Goal: Use online tool/utility: Utilize a website feature to perform a specific function

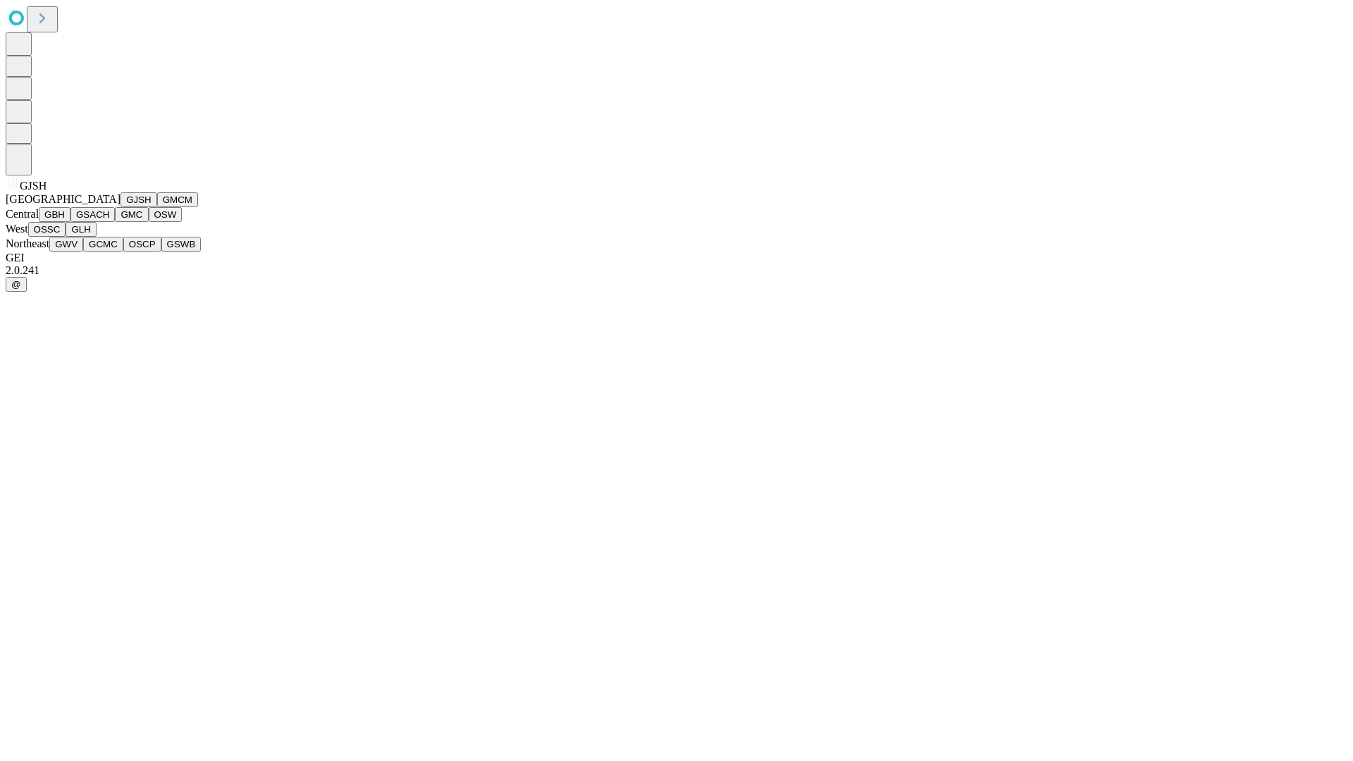
click at [121, 207] on button "GJSH" at bounding box center [139, 199] width 37 height 15
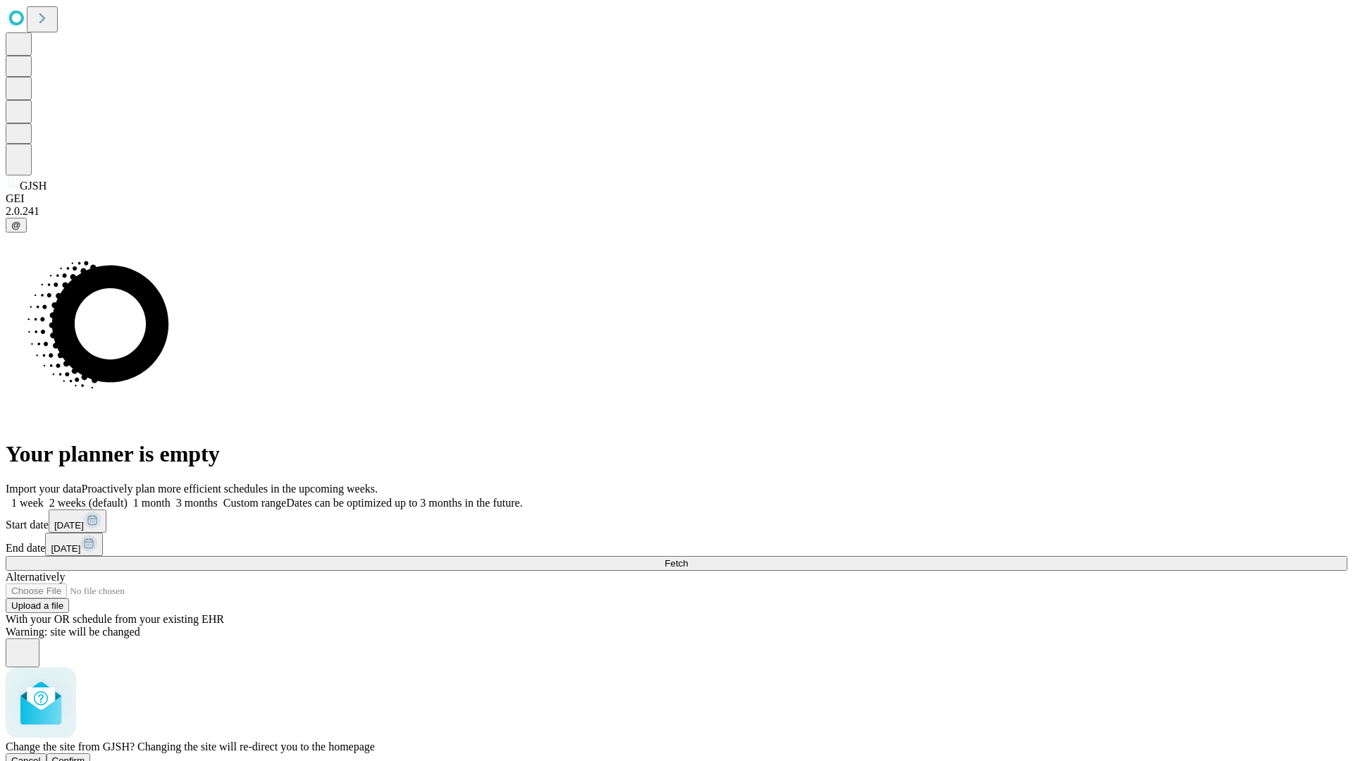
click at [85, 755] on span "Confirm" at bounding box center [68, 760] width 33 height 11
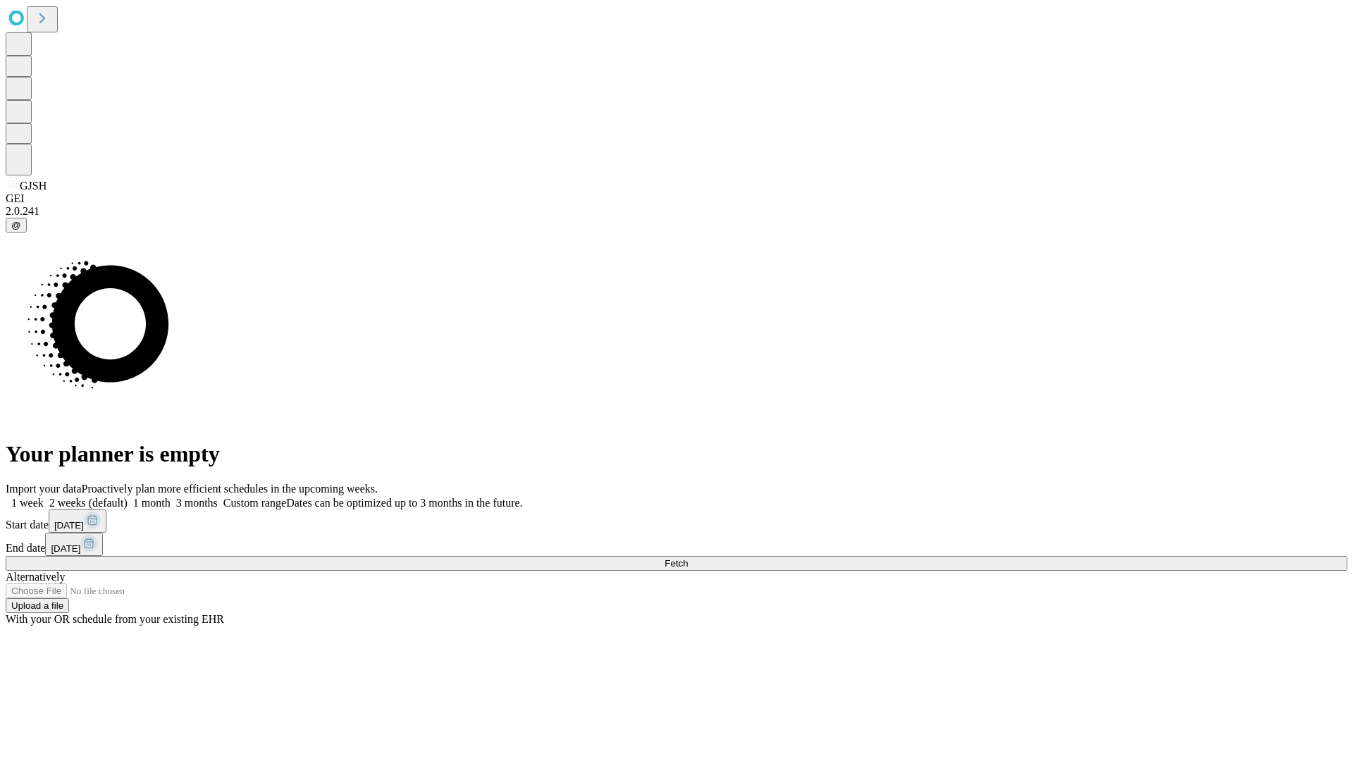
click at [171, 497] on label "1 month" at bounding box center [149, 503] width 43 height 12
click at [688, 558] on span "Fetch" at bounding box center [676, 563] width 23 height 11
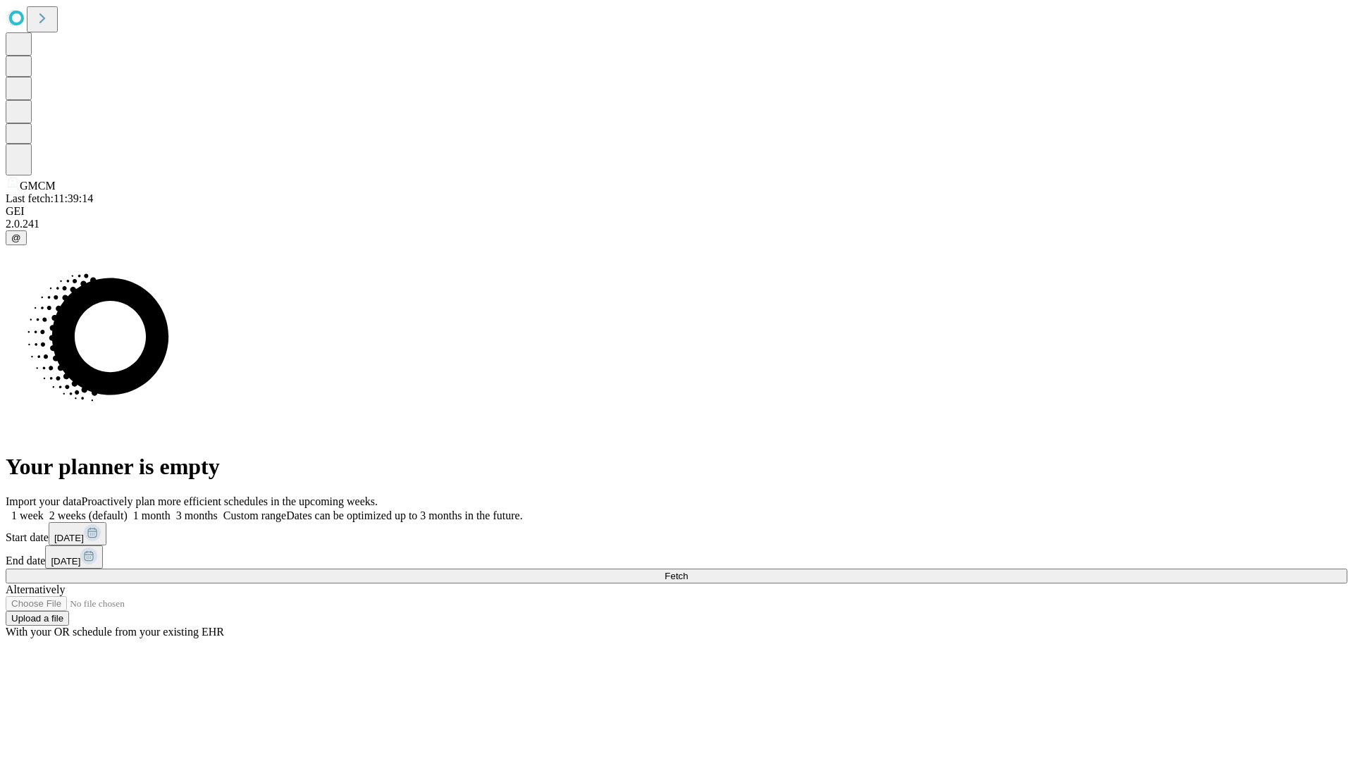
click at [171, 510] on label "1 month" at bounding box center [149, 516] width 43 height 12
click at [688, 571] on span "Fetch" at bounding box center [676, 576] width 23 height 11
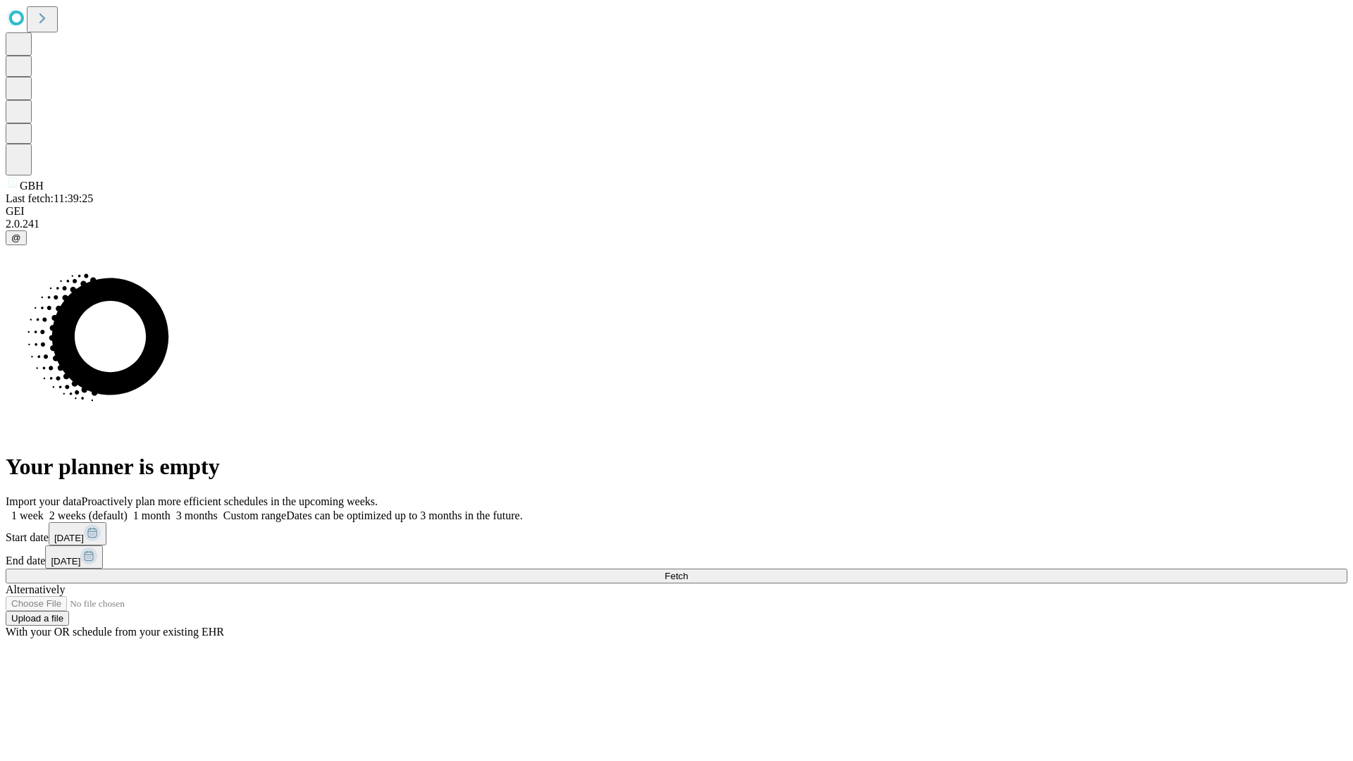
click at [171, 510] on label "1 month" at bounding box center [149, 516] width 43 height 12
click at [688, 571] on span "Fetch" at bounding box center [676, 576] width 23 height 11
click at [171, 510] on label "1 month" at bounding box center [149, 516] width 43 height 12
click at [688, 571] on span "Fetch" at bounding box center [676, 576] width 23 height 11
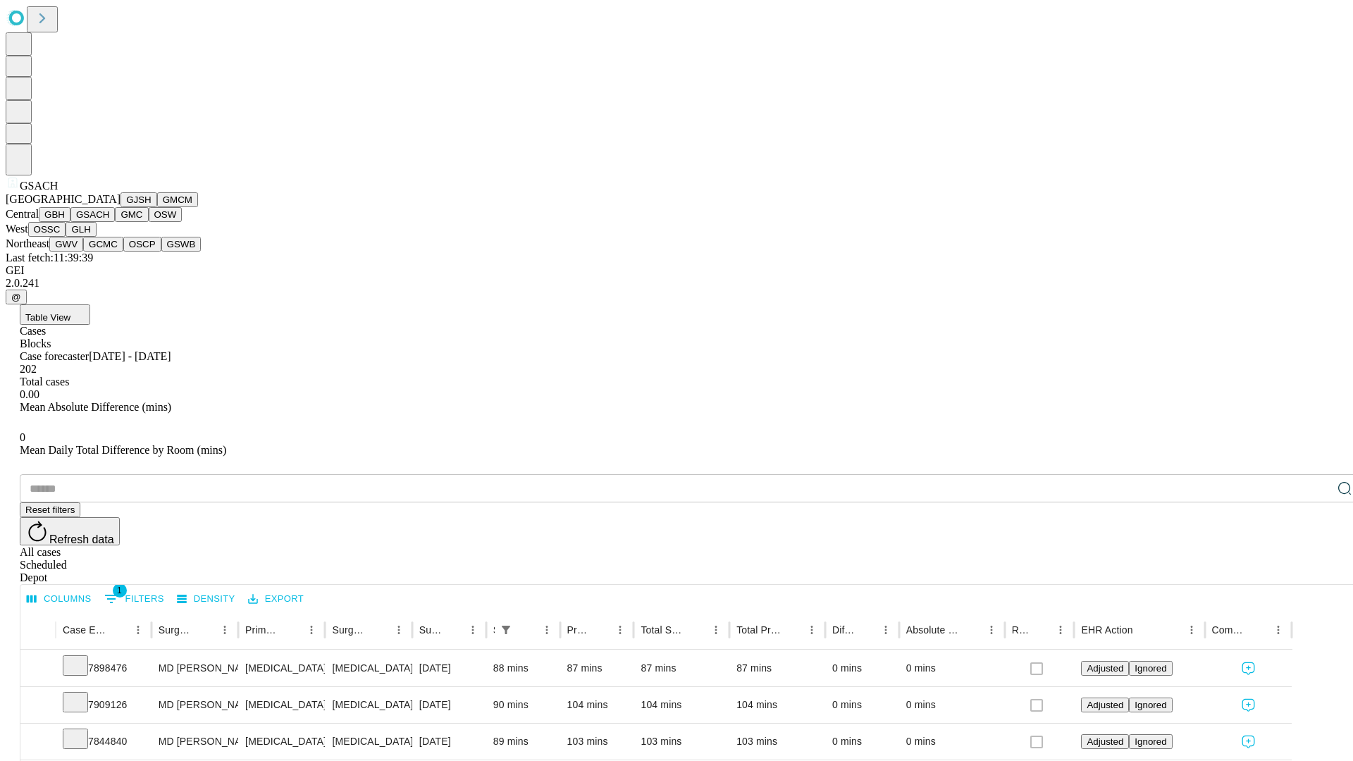
click at [115, 222] on button "GMC" at bounding box center [131, 214] width 33 height 15
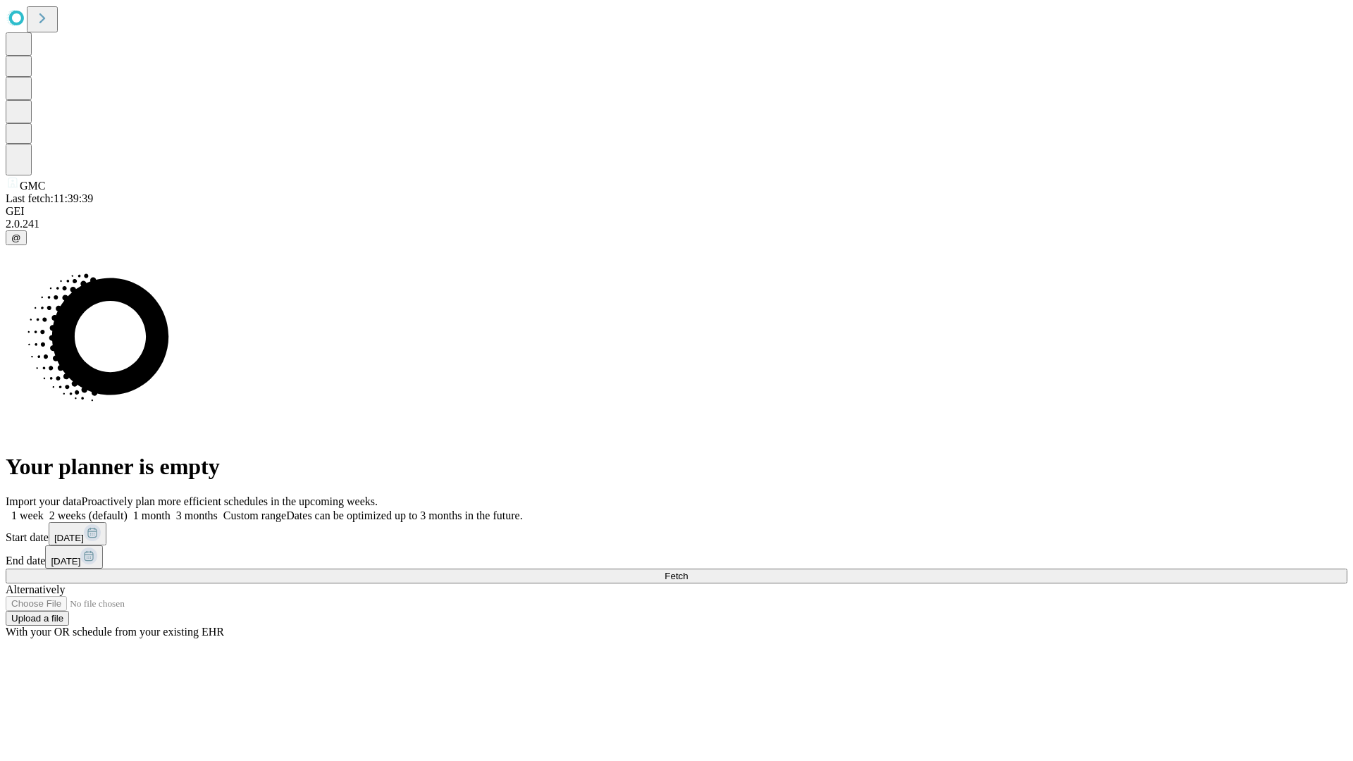
click at [171, 510] on label "1 month" at bounding box center [149, 516] width 43 height 12
click at [688, 571] on span "Fetch" at bounding box center [676, 576] width 23 height 11
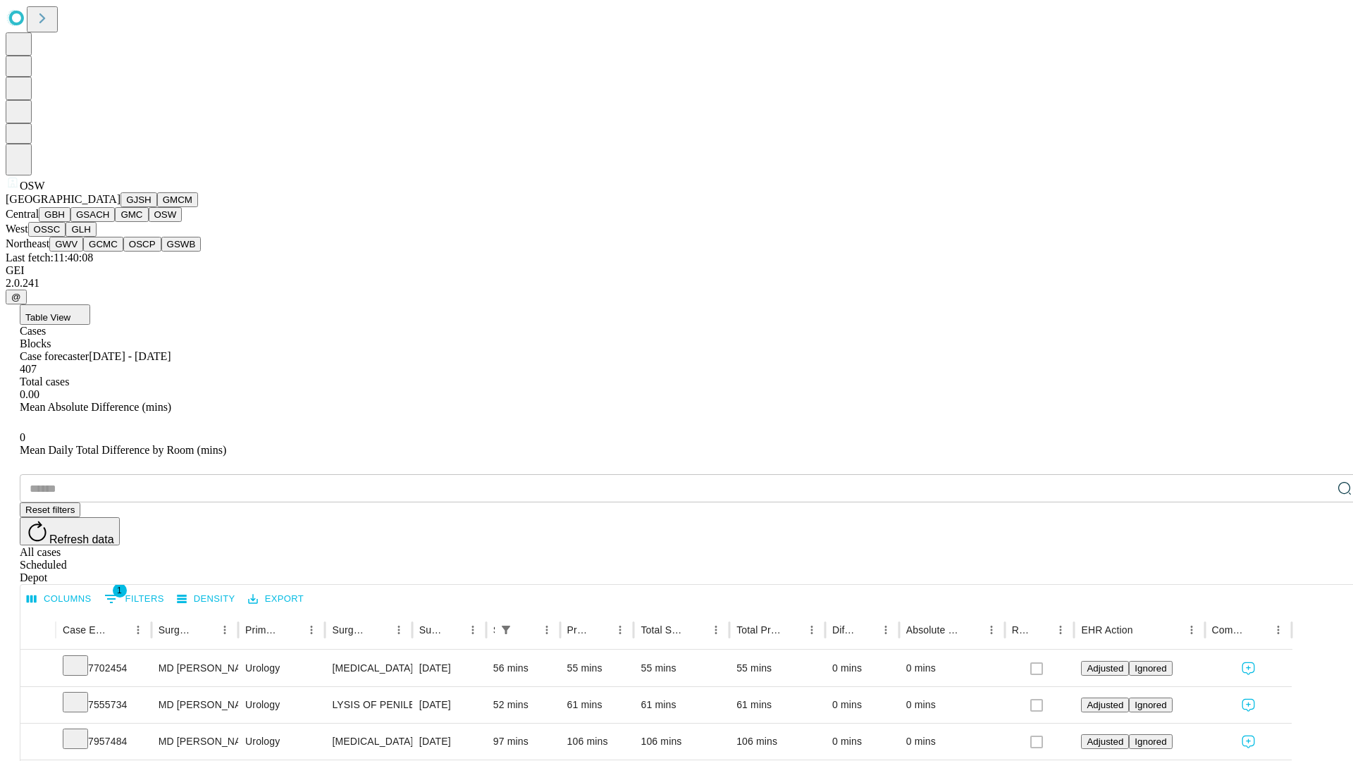
click at [66, 237] on button "OSSC" at bounding box center [47, 229] width 38 height 15
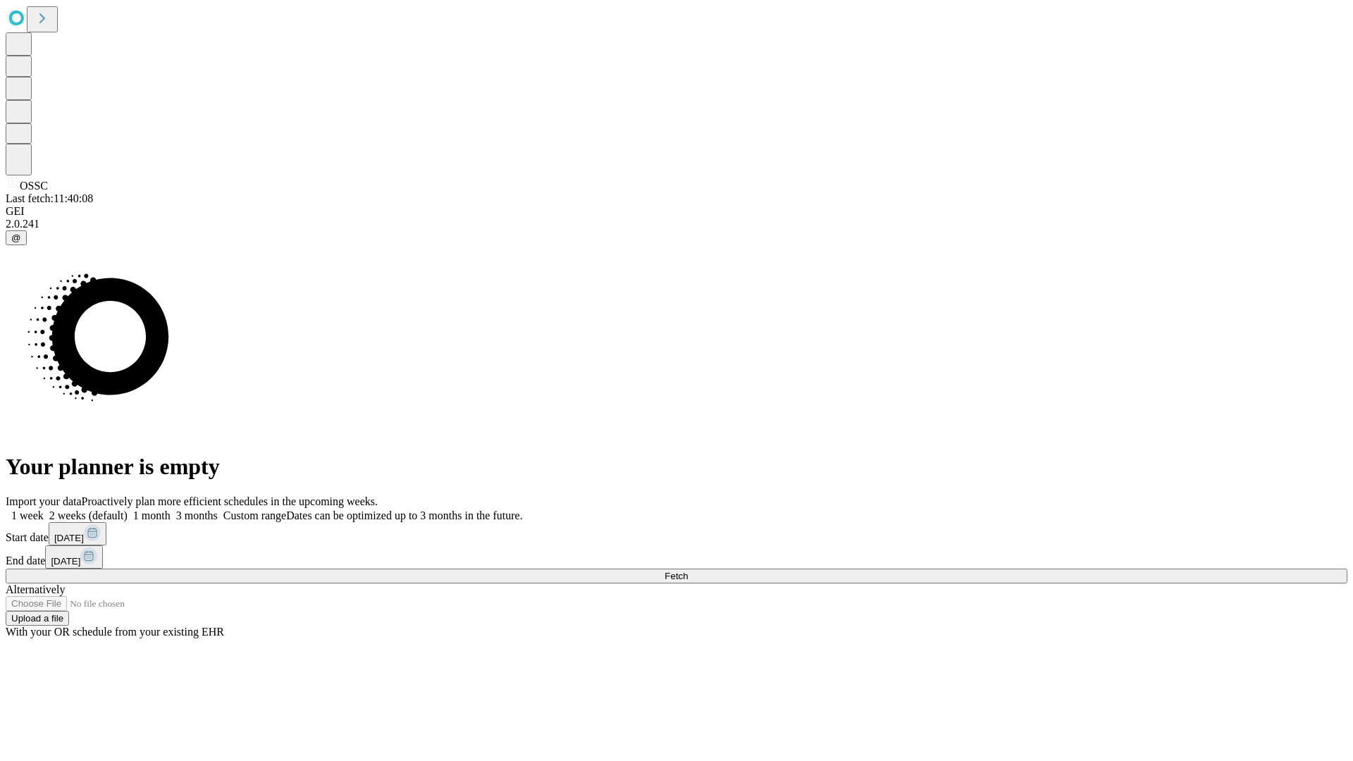
click at [171, 510] on label "1 month" at bounding box center [149, 516] width 43 height 12
click at [688, 571] on span "Fetch" at bounding box center [676, 576] width 23 height 11
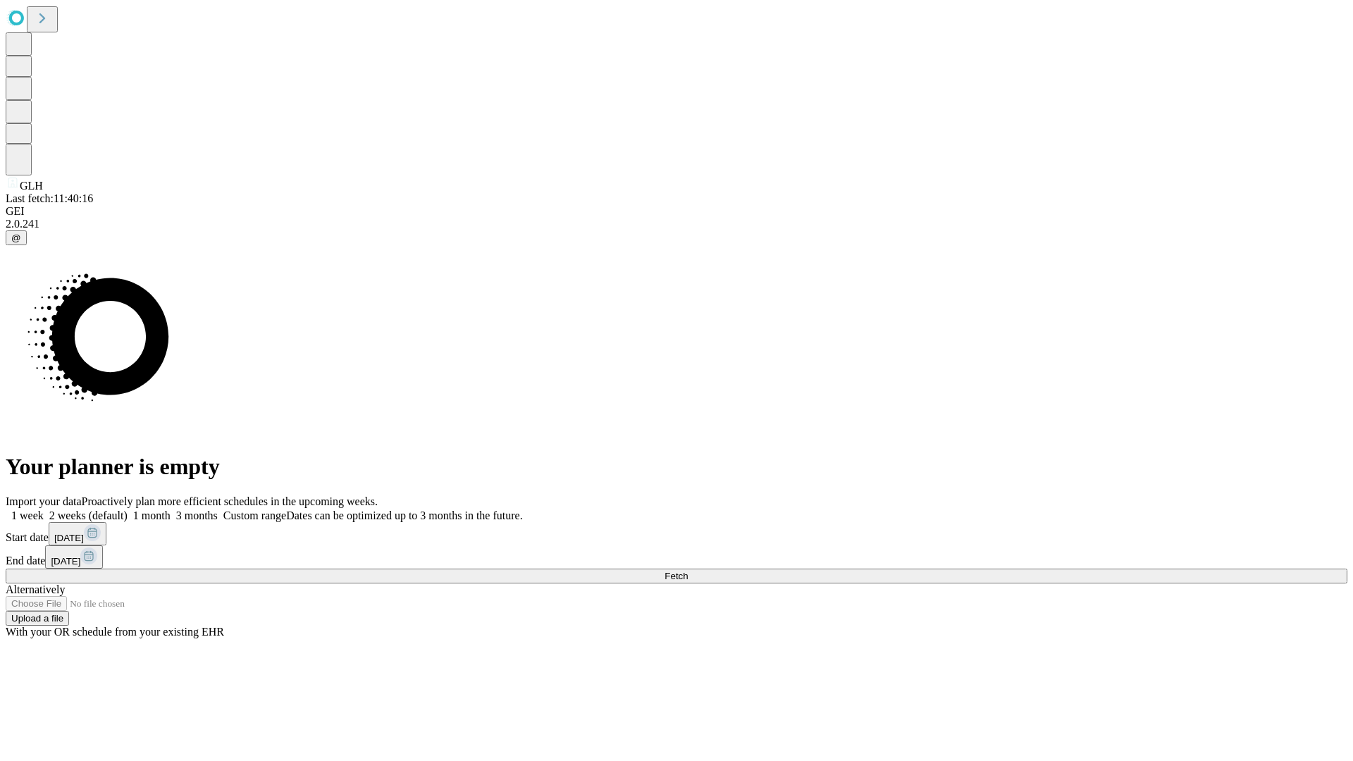
click at [171, 510] on label "1 month" at bounding box center [149, 516] width 43 height 12
click at [688, 571] on span "Fetch" at bounding box center [676, 576] width 23 height 11
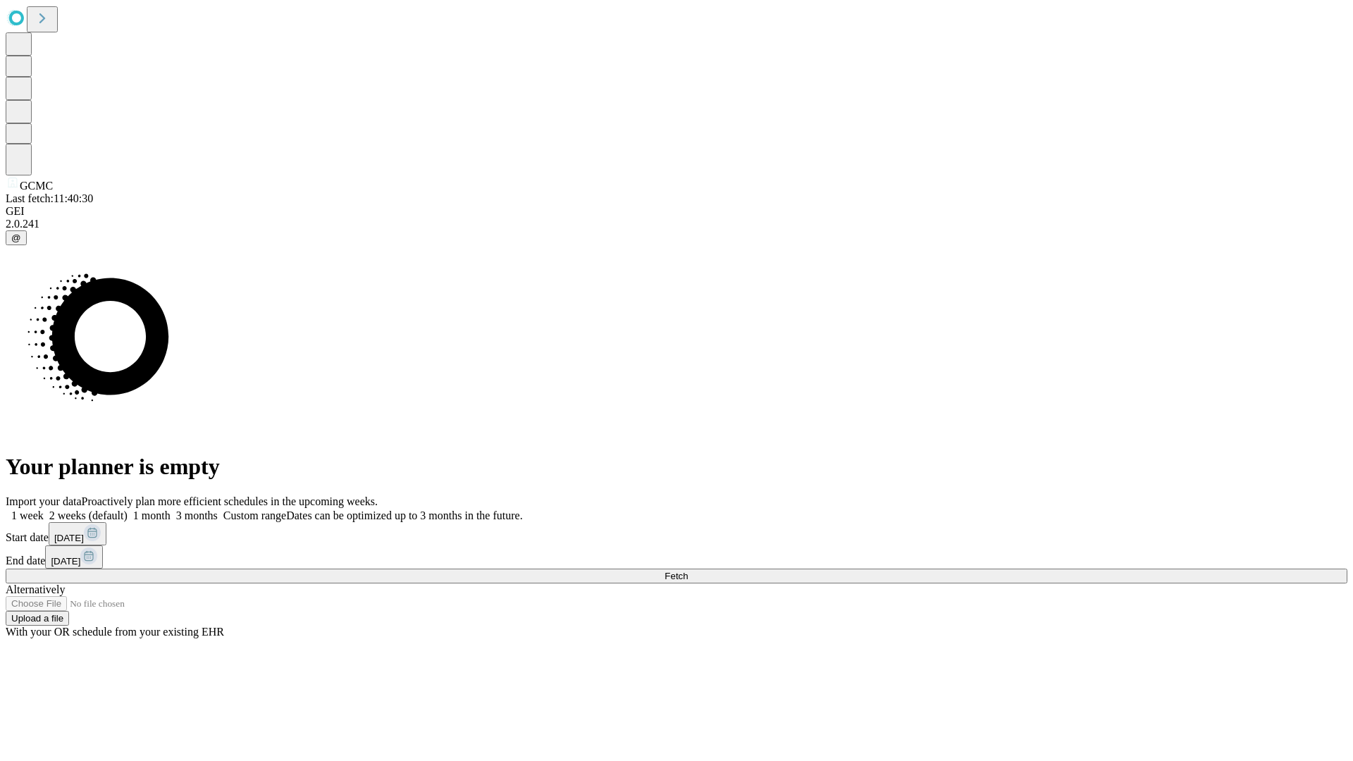
click at [171, 510] on label "1 month" at bounding box center [149, 516] width 43 height 12
click at [688, 571] on span "Fetch" at bounding box center [676, 576] width 23 height 11
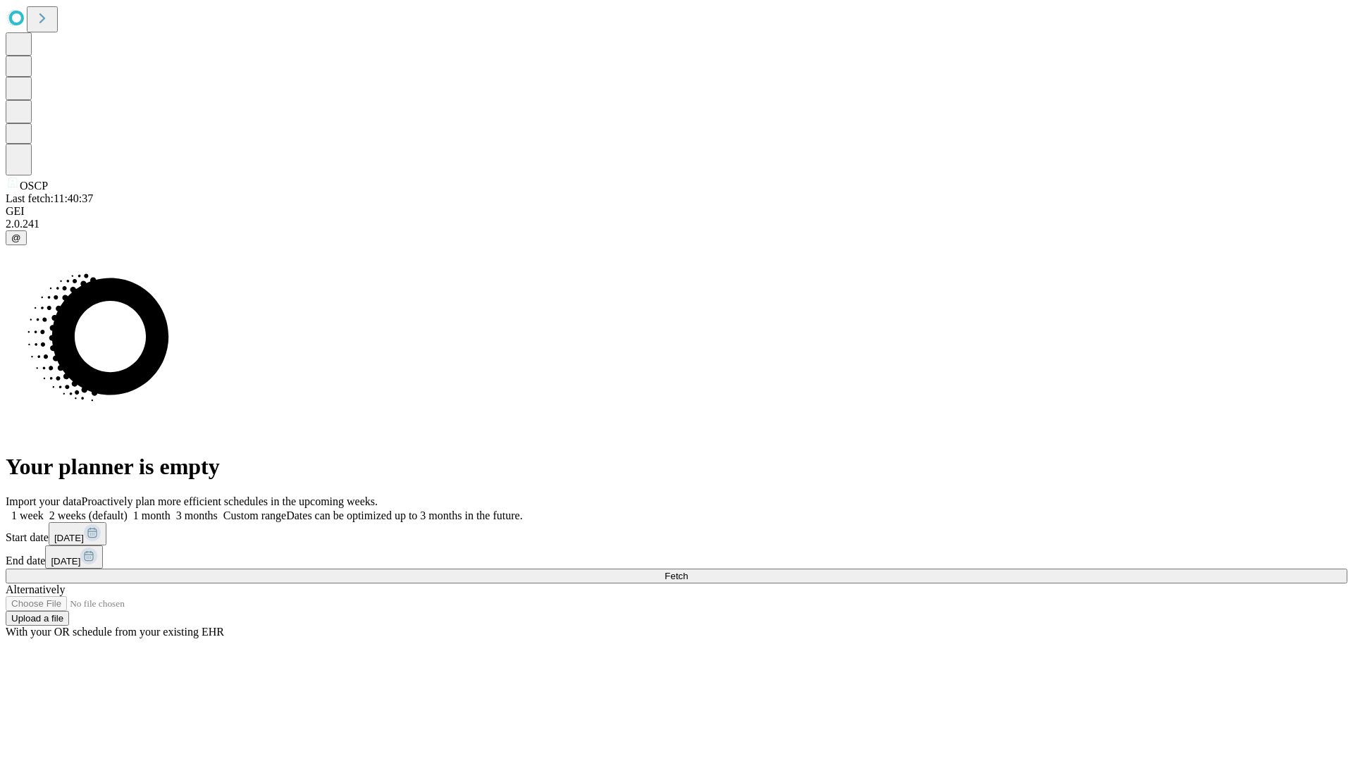
click at [171, 510] on label "1 month" at bounding box center [149, 516] width 43 height 12
click at [688, 571] on span "Fetch" at bounding box center [676, 576] width 23 height 11
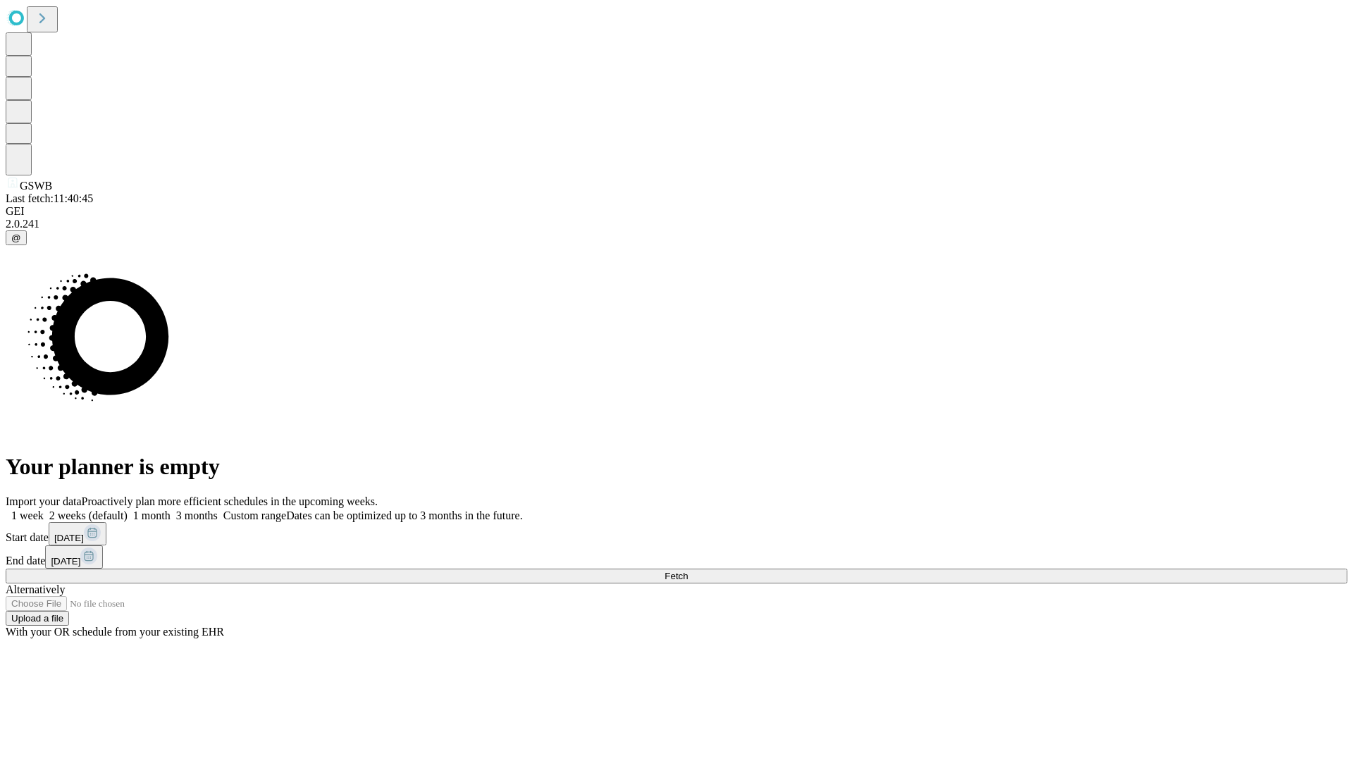
click at [171, 510] on label "1 month" at bounding box center [149, 516] width 43 height 12
click at [688, 571] on span "Fetch" at bounding box center [676, 576] width 23 height 11
